Goal: Information Seeking & Learning: Find specific page/section

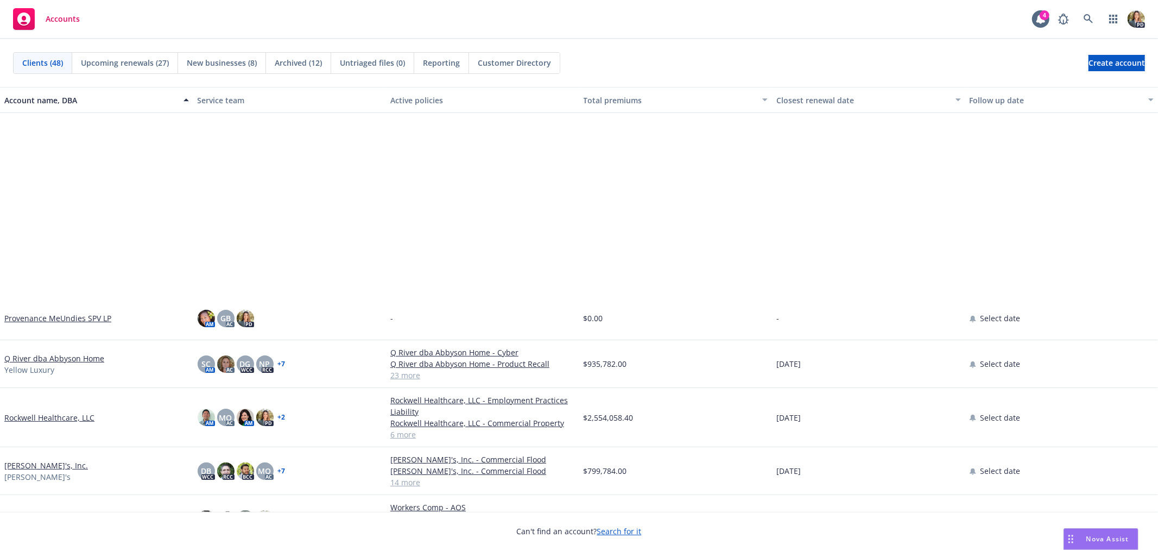
scroll to position [1448, 0]
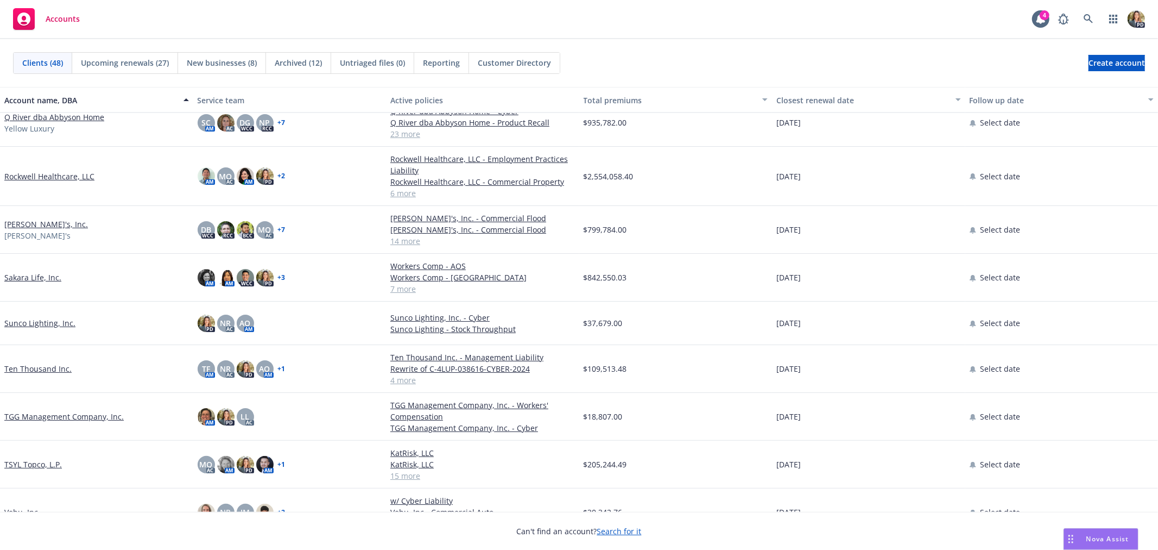
click at [29, 276] on link "Sakara Life, Inc." at bounding box center [32, 277] width 57 height 11
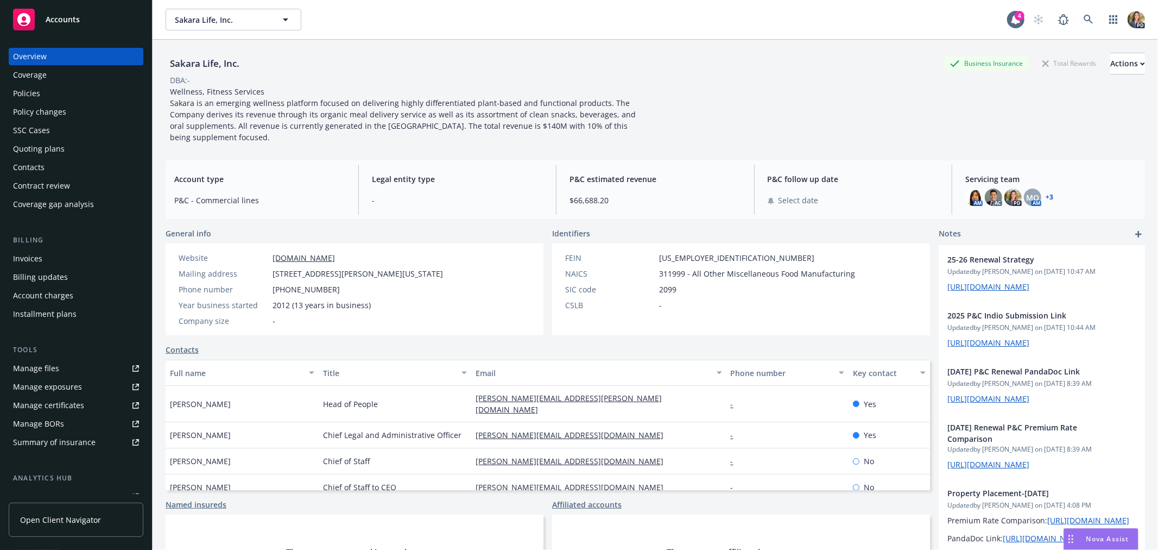
click at [49, 98] on div "Policies" at bounding box center [76, 93] width 126 height 17
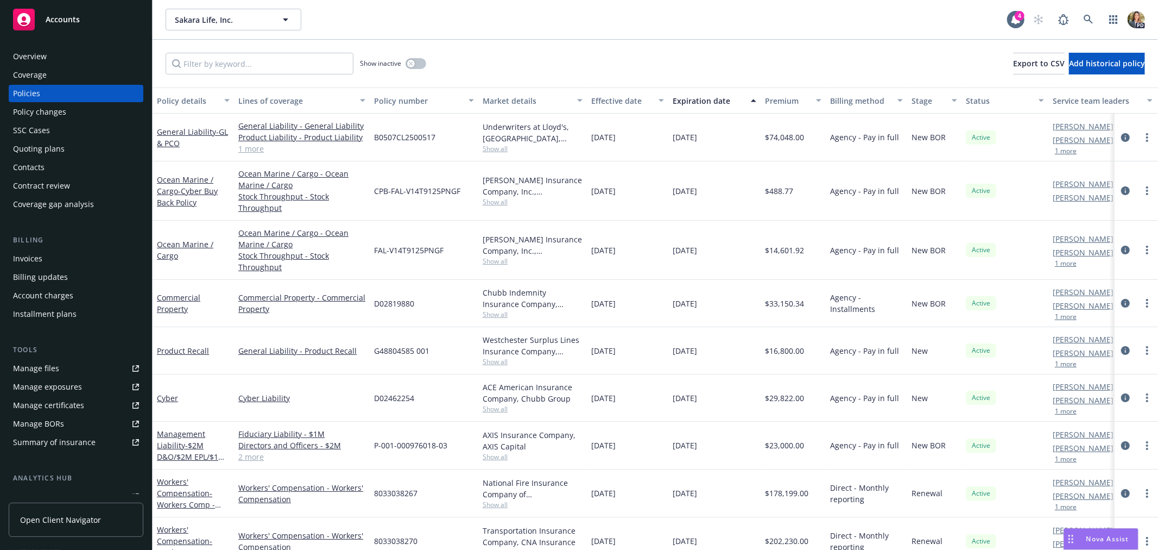
click at [1089, 534] on span "Nova Assist" at bounding box center [1108, 538] width 43 height 9
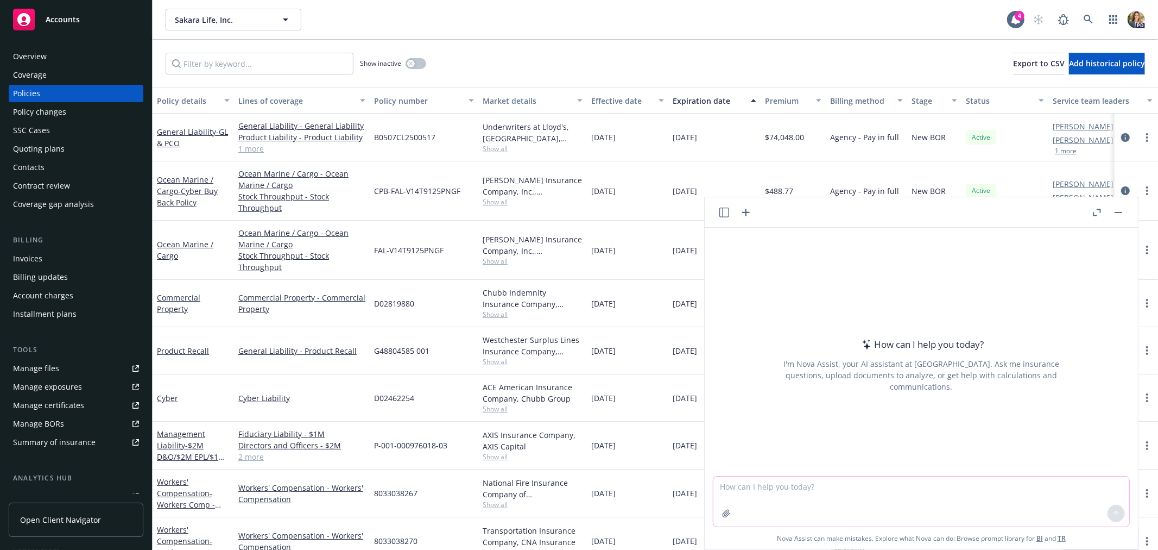
click at [931, 494] on textarea at bounding box center [922, 501] width 416 height 50
type textarea "W"
type textarea "In business between two companies what does an MSA mean?"
click at [1110, 517] on button at bounding box center [1116, 513] width 17 height 17
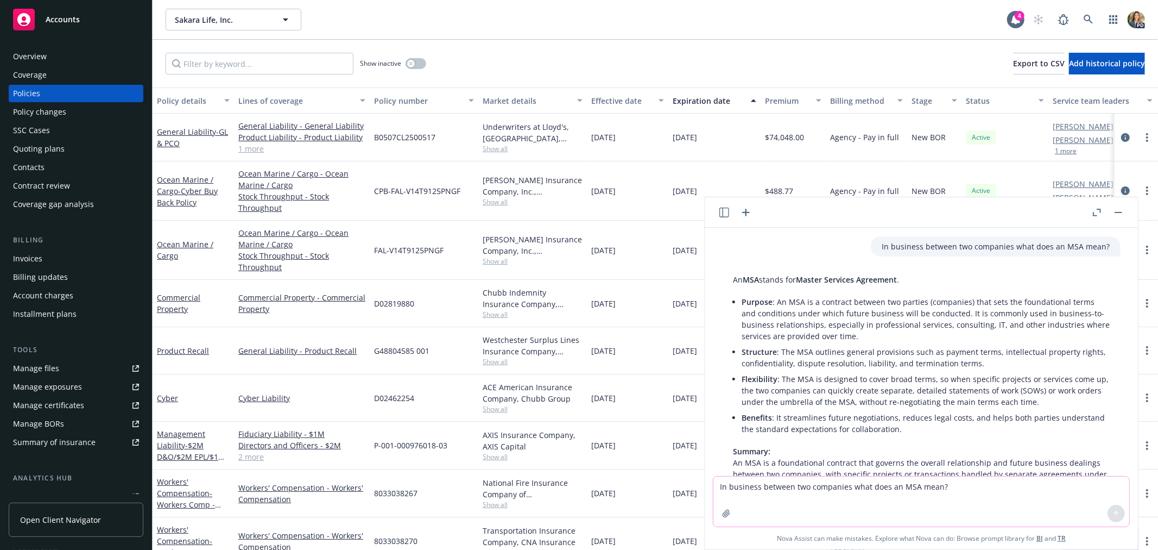
scroll to position [46, 0]
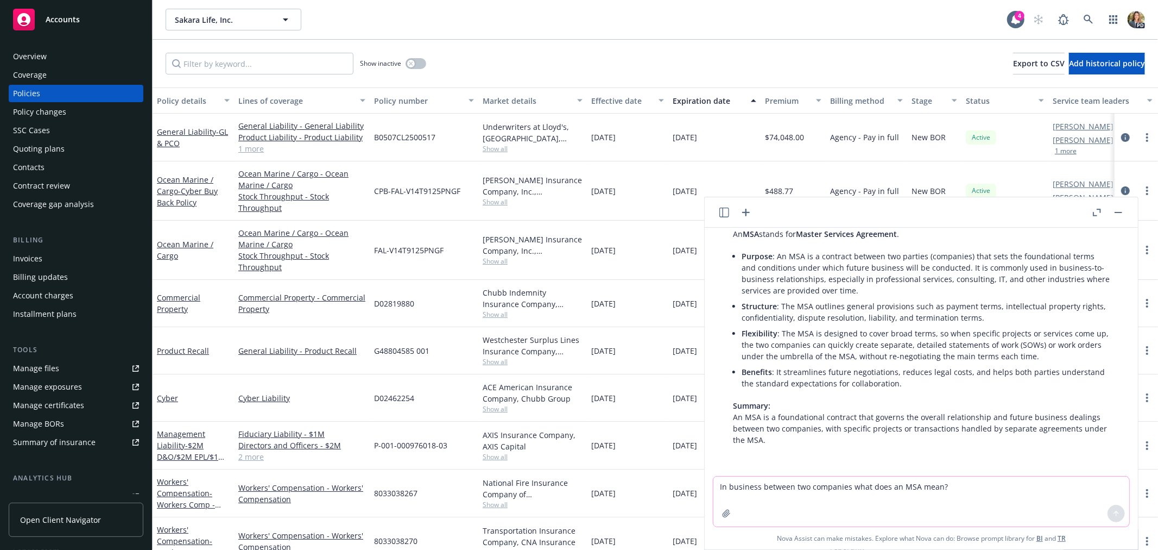
click at [81, 25] on div "Accounts" at bounding box center [76, 20] width 126 height 22
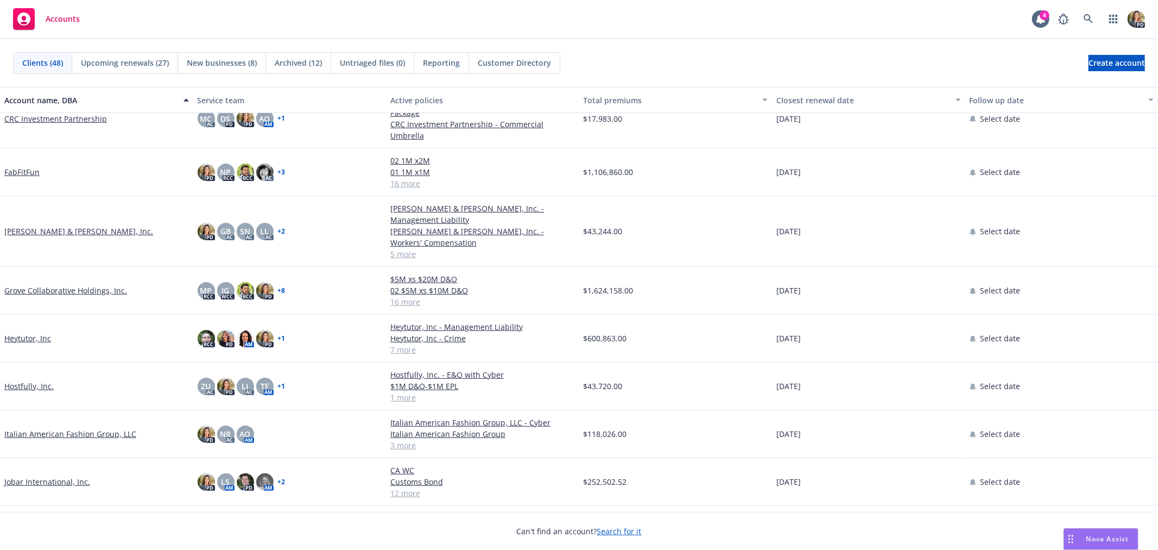
scroll to position [301, 0]
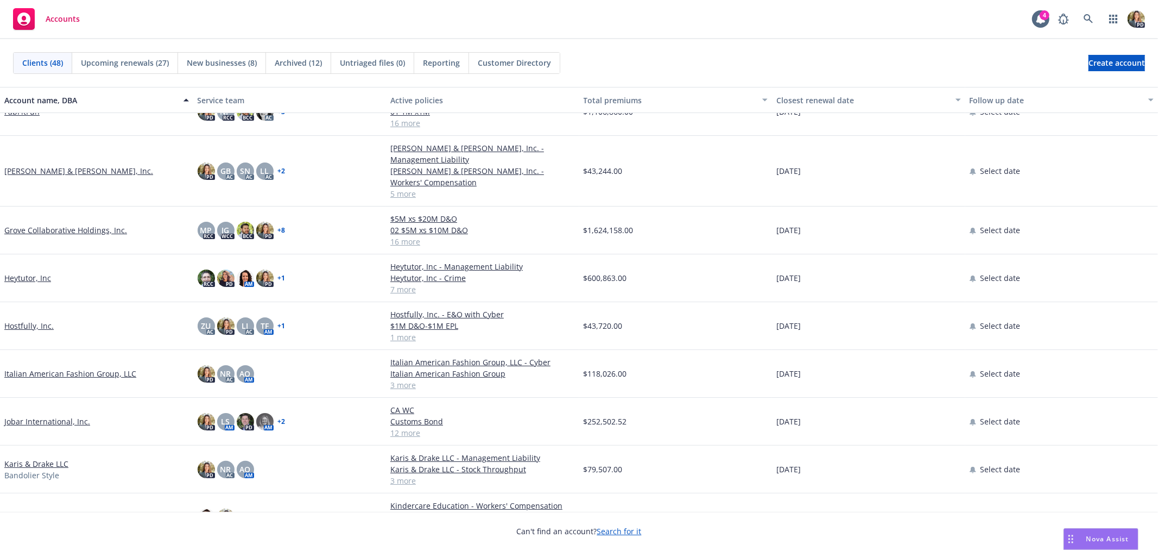
click at [35, 320] on link "Hostfully, Inc." at bounding box center [28, 325] width 49 height 11
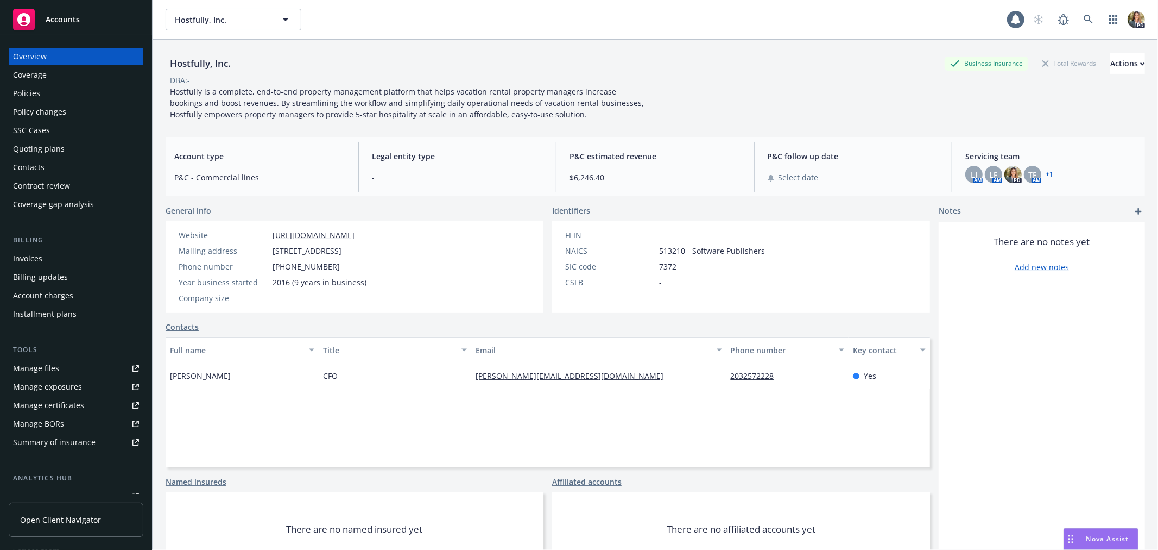
click at [37, 91] on div "Policies" at bounding box center [26, 93] width 27 height 17
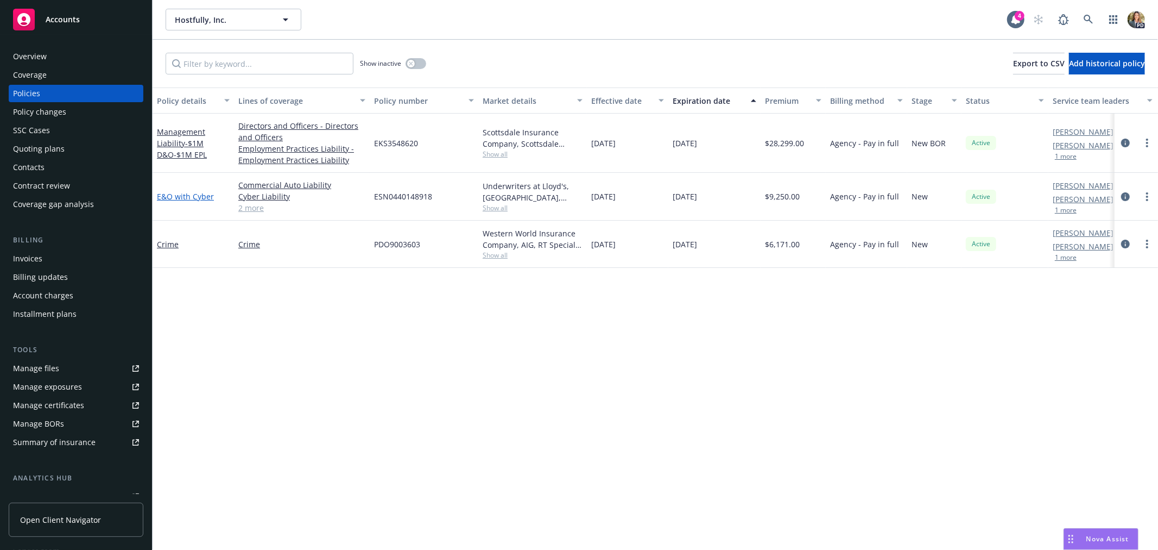
click at [182, 196] on link "E&O with Cyber" at bounding box center [185, 196] width 57 height 10
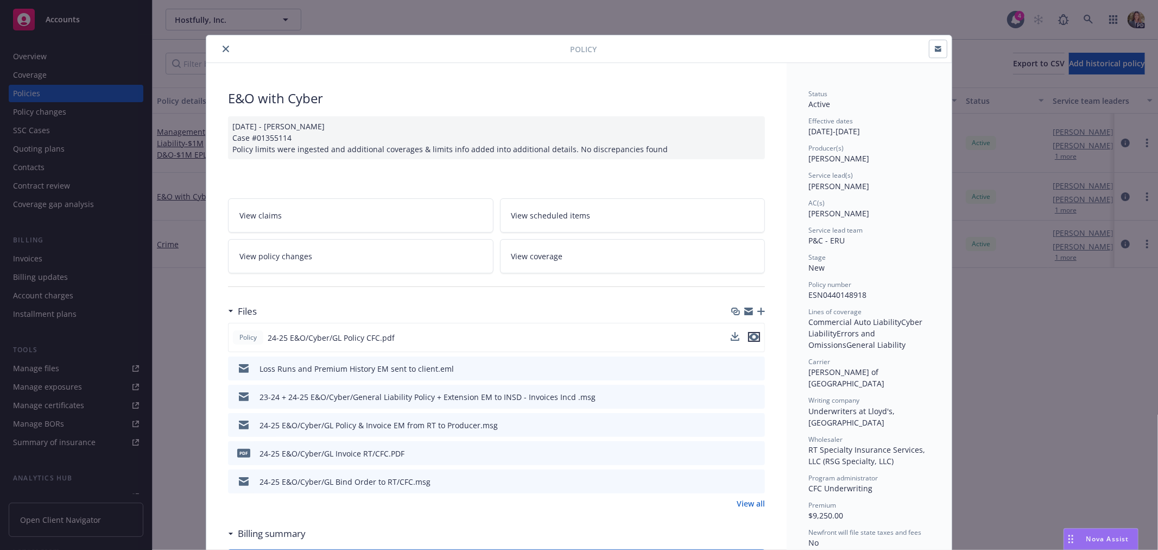
click at [749, 333] on icon "preview file" at bounding box center [754, 337] width 10 height 8
